Goal: Task Accomplishment & Management: Complete application form

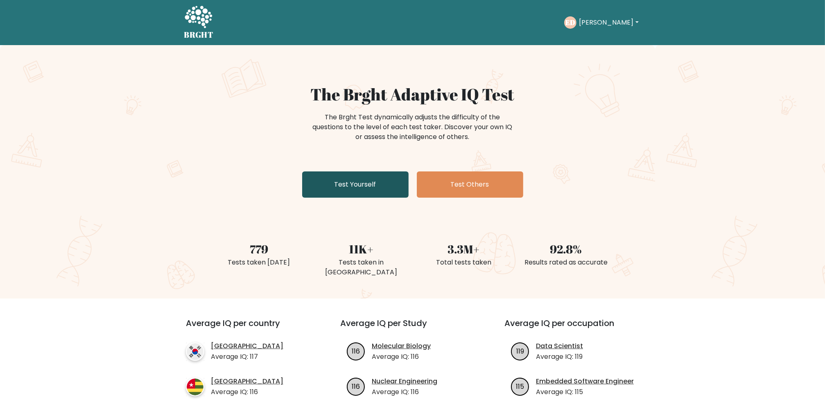
click at [342, 184] on link "Test Yourself" at bounding box center [355, 184] width 107 height 26
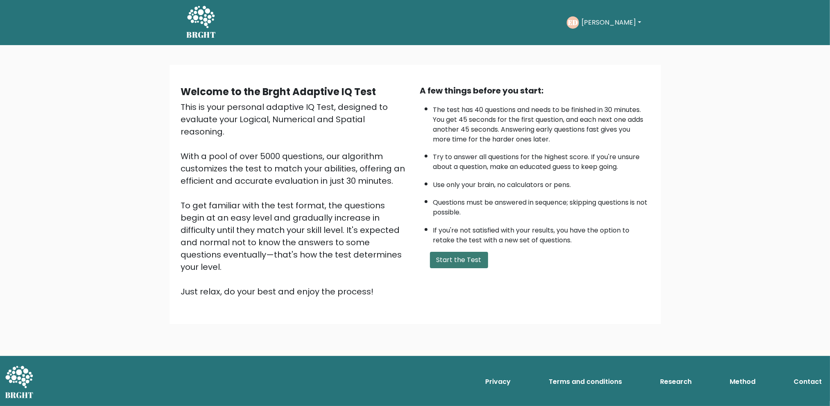
click at [458, 257] on button "Start the Test" at bounding box center [459, 260] width 58 height 16
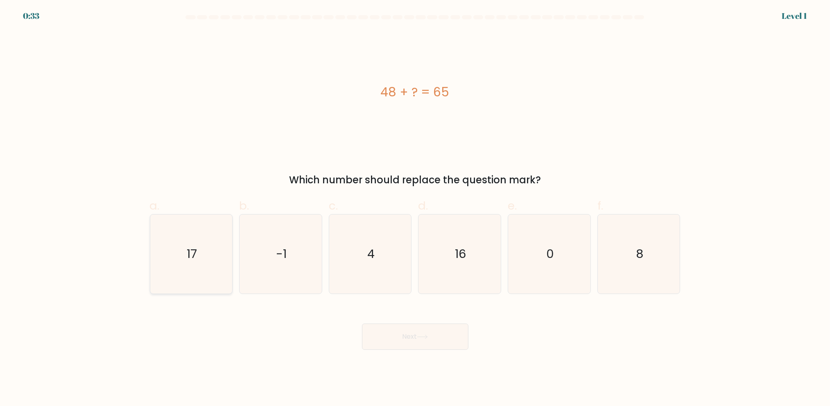
click at [209, 256] on icon "17" at bounding box center [191, 253] width 79 height 79
click at [415, 208] on input "a. 17" at bounding box center [415, 205] width 0 height 5
radio input "true"
click at [366, 336] on button "Next" at bounding box center [415, 336] width 107 height 26
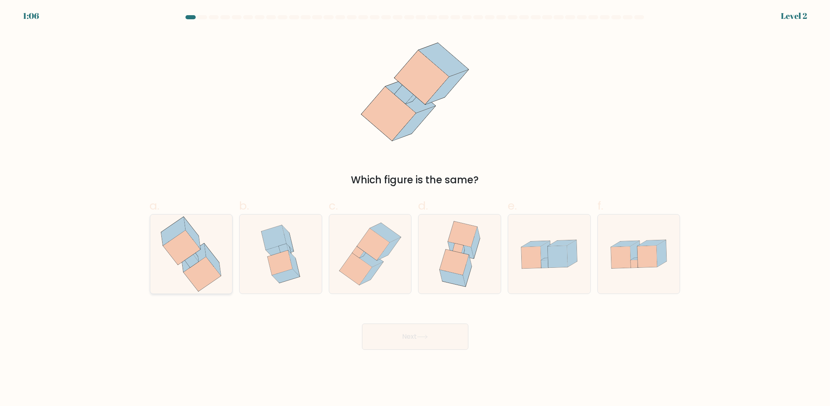
click at [206, 272] on icon at bounding box center [202, 274] width 37 height 34
click at [415, 208] on input "a." at bounding box center [415, 205] width 0 height 5
radio input "true"
click at [377, 315] on div "Next" at bounding box center [415, 327] width 541 height 46
click at [377, 318] on div "Next" at bounding box center [415, 327] width 541 height 46
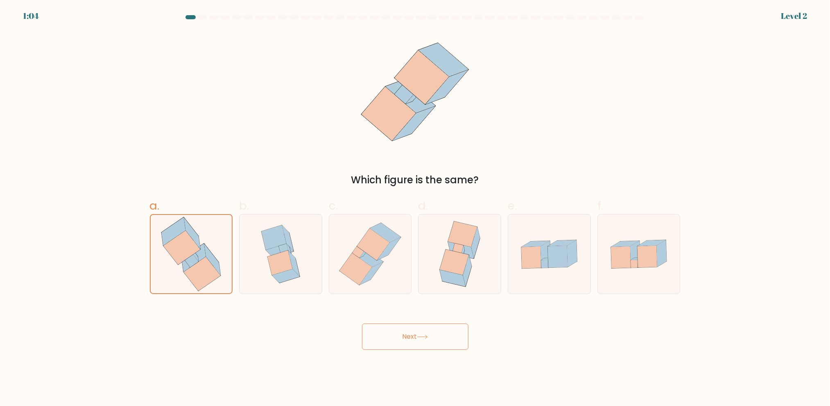
click at [395, 336] on button "Next" at bounding box center [415, 336] width 107 height 26
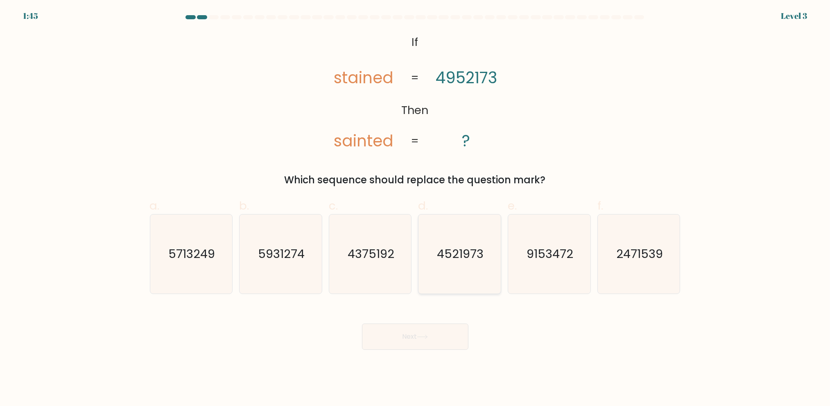
click at [456, 272] on icon "4521973" at bounding box center [459, 253] width 79 height 79
click at [416, 208] on input "d. 4521973" at bounding box center [415, 205] width 0 height 5
radio input "true"
click at [447, 333] on button "Next" at bounding box center [415, 336] width 107 height 26
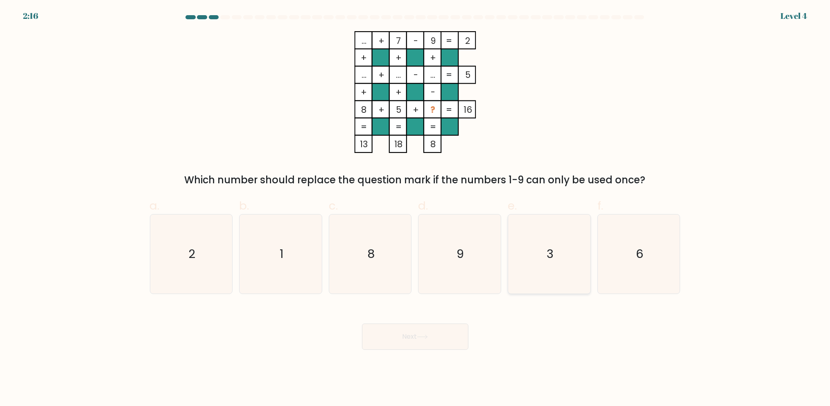
drag, startPoint x: 575, startPoint y: 253, endPoint x: 516, endPoint y: 293, distance: 71.4
click at [575, 253] on icon "3" at bounding box center [549, 253] width 79 height 79
click at [416, 208] on input "e. 3" at bounding box center [415, 205] width 0 height 5
radio input "true"
click at [437, 335] on button "Next" at bounding box center [415, 336] width 107 height 26
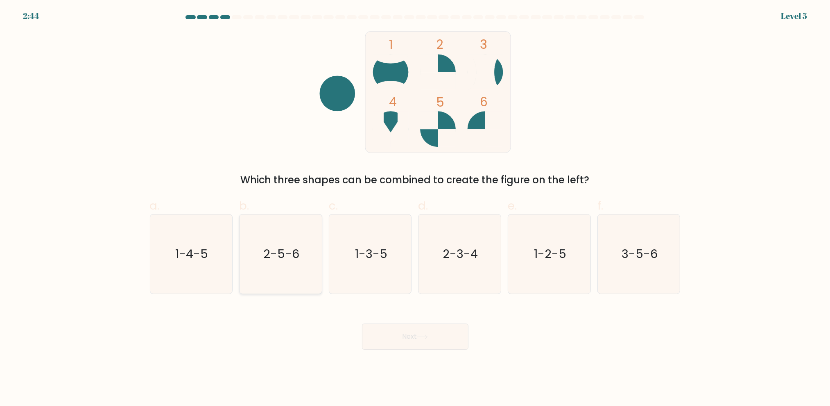
click at [302, 265] on icon "2-5-6" at bounding box center [280, 253] width 79 height 79
click at [415, 208] on input "b. 2-5-6" at bounding box center [415, 205] width 0 height 5
radio input "true"
click at [410, 333] on button "Next" at bounding box center [415, 336] width 107 height 26
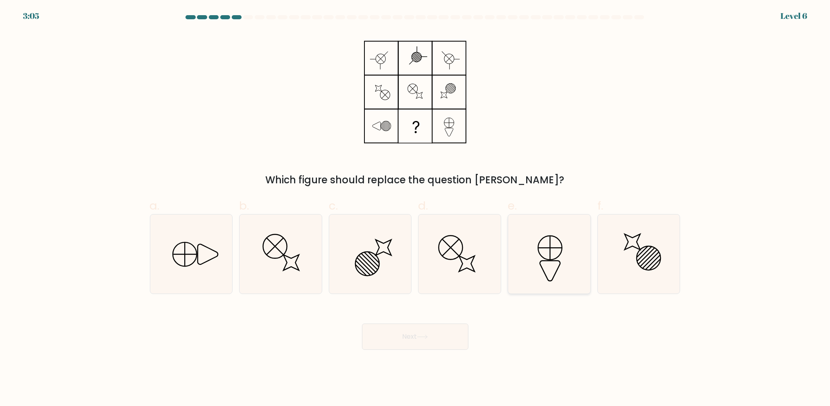
click at [518, 259] on icon at bounding box center [549, 253] width 79 height 79
click at [416, 208] on input "e." at bounding box center [415, 205] width 0 height 5
radio input "true"
click at [421, 335] on icon at bounding box center [422, 336] width 11 height 5
